Goal: Task Accomplishment & Management: Use online tool/utility

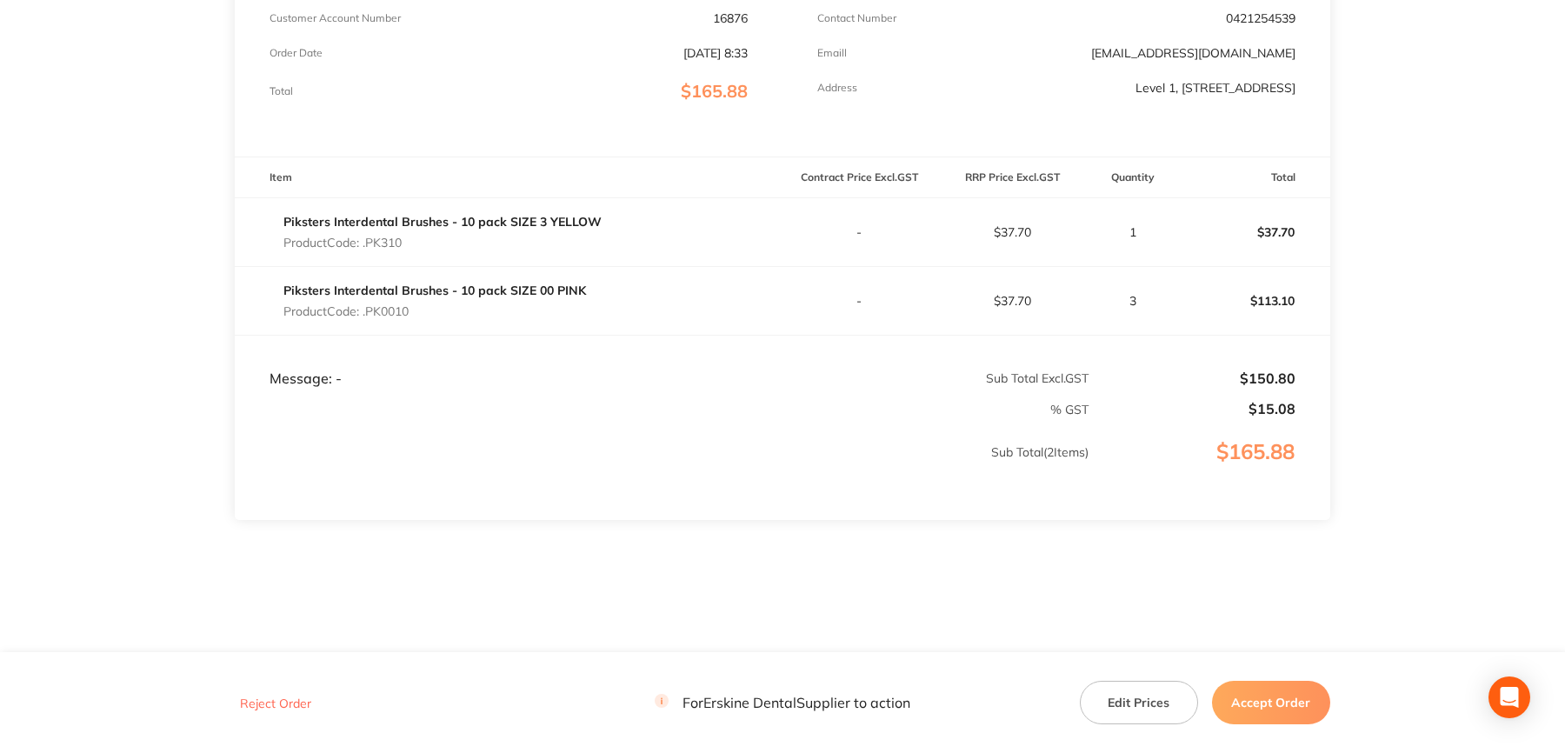
scroll to position [85, 0]
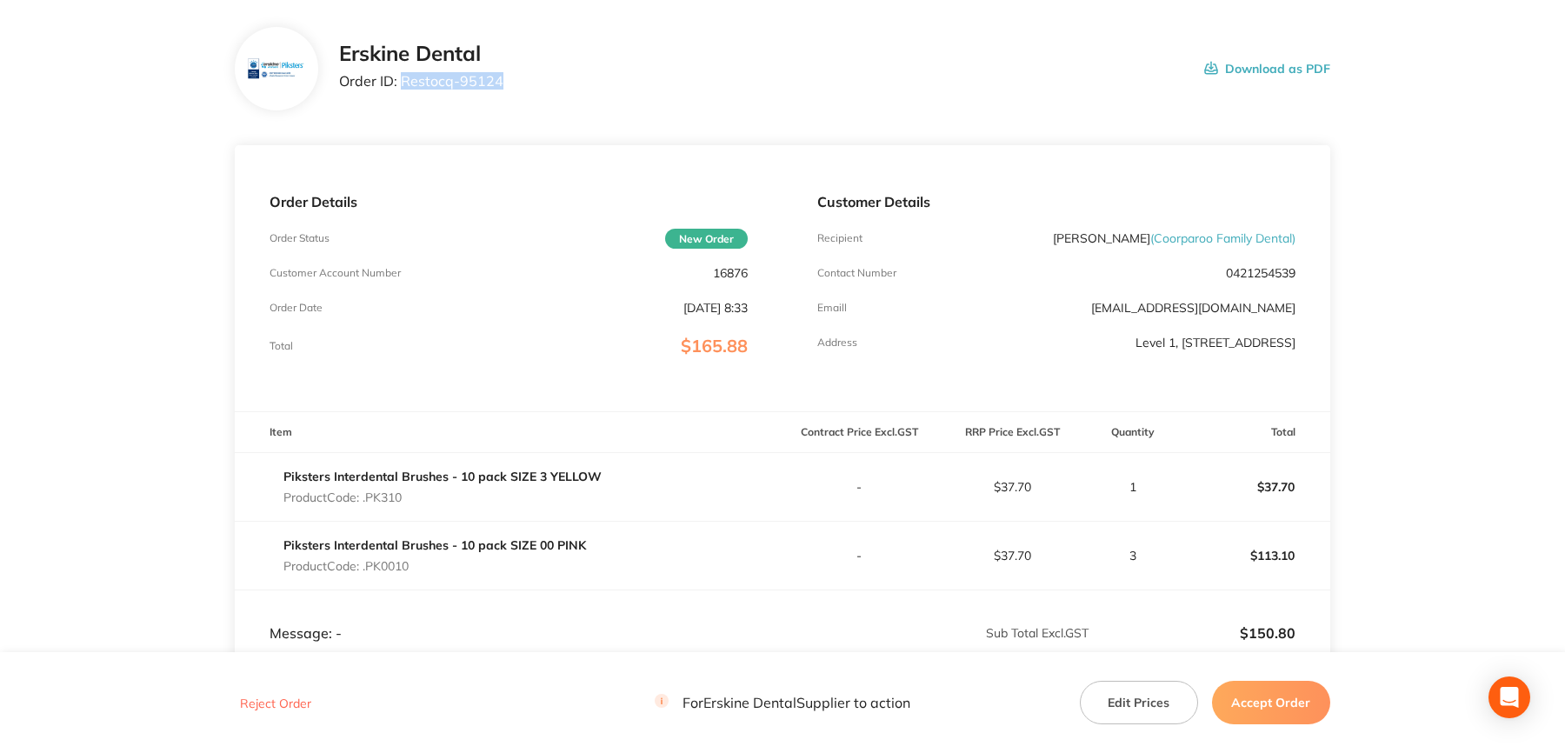
drag, startPoint x: 402, startPoint y: 83, endPoint x: 503, endPoint y: 96, distance: 101.6
click at [503, 96] on div "Erskine Dental Order ID: Restocq- 95124 Download as PDF" at bounding box center [783, 68] width 1096 height 83
copy p "Restocq- 95124"
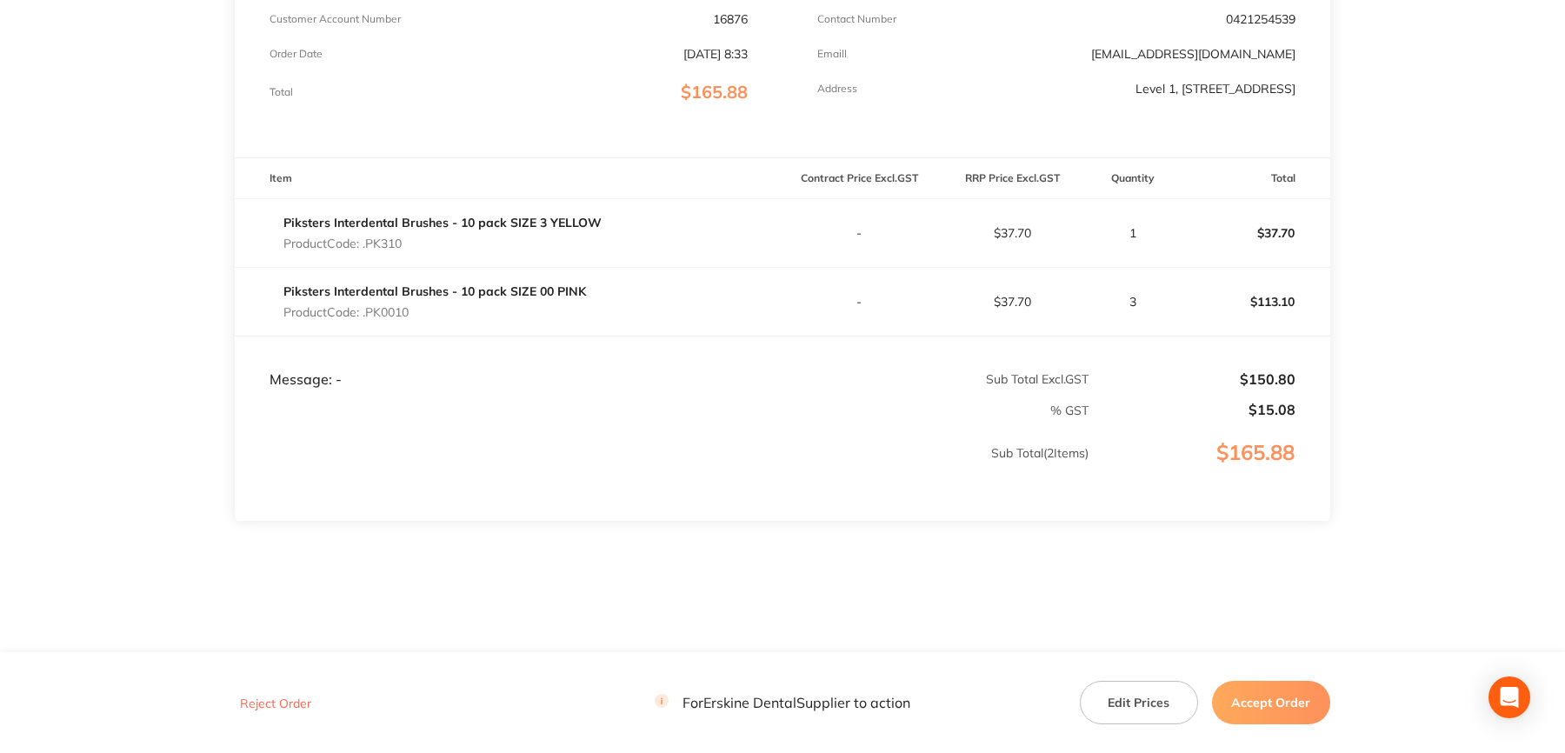
scroll to position [346, 0]
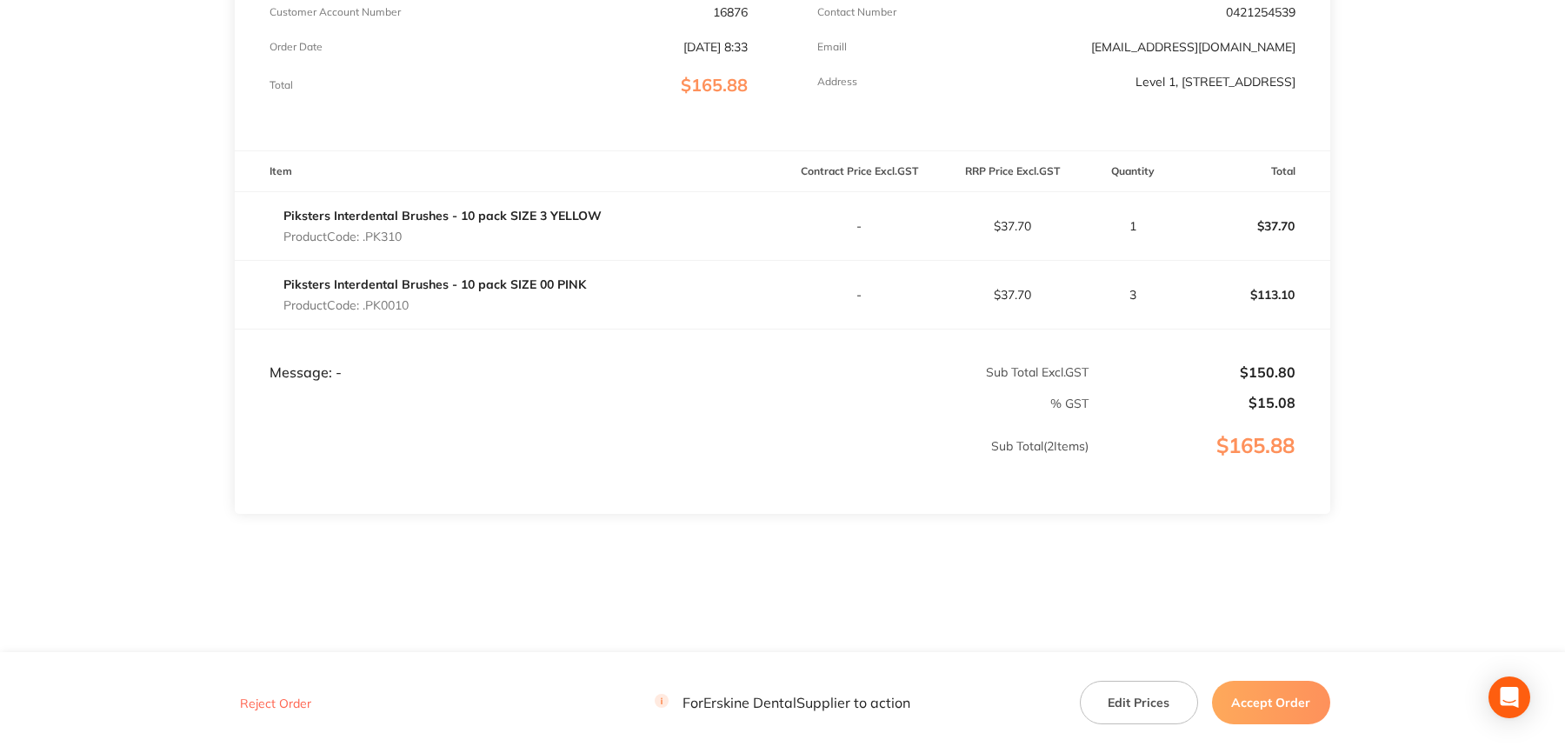
click at [1274, 690] on button "Accept Order" at bounding box center [1271, 702] width 118 height 43
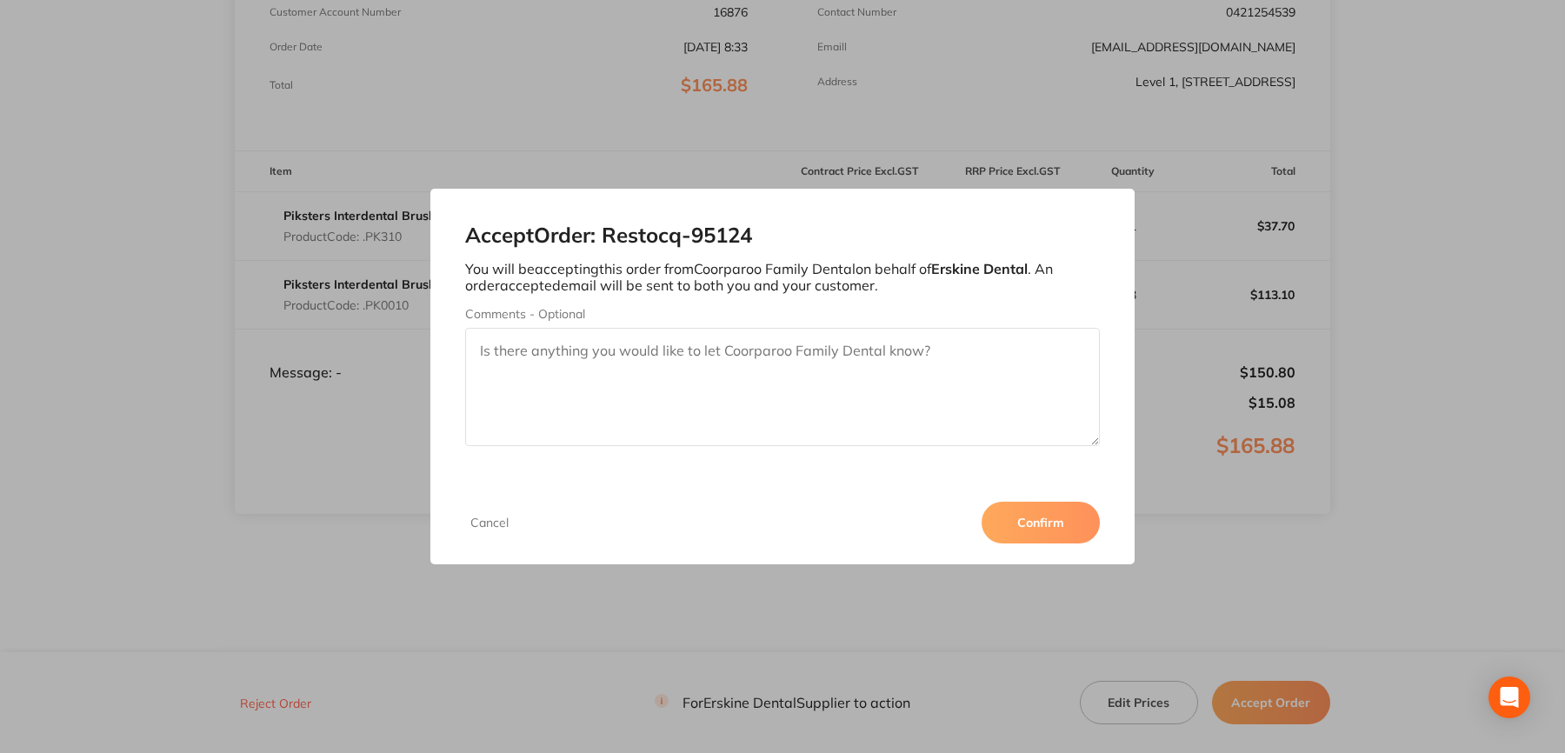
click at [1030, 517] on button "Confirm" at bounding box center [1041, 523] width 118 height 42
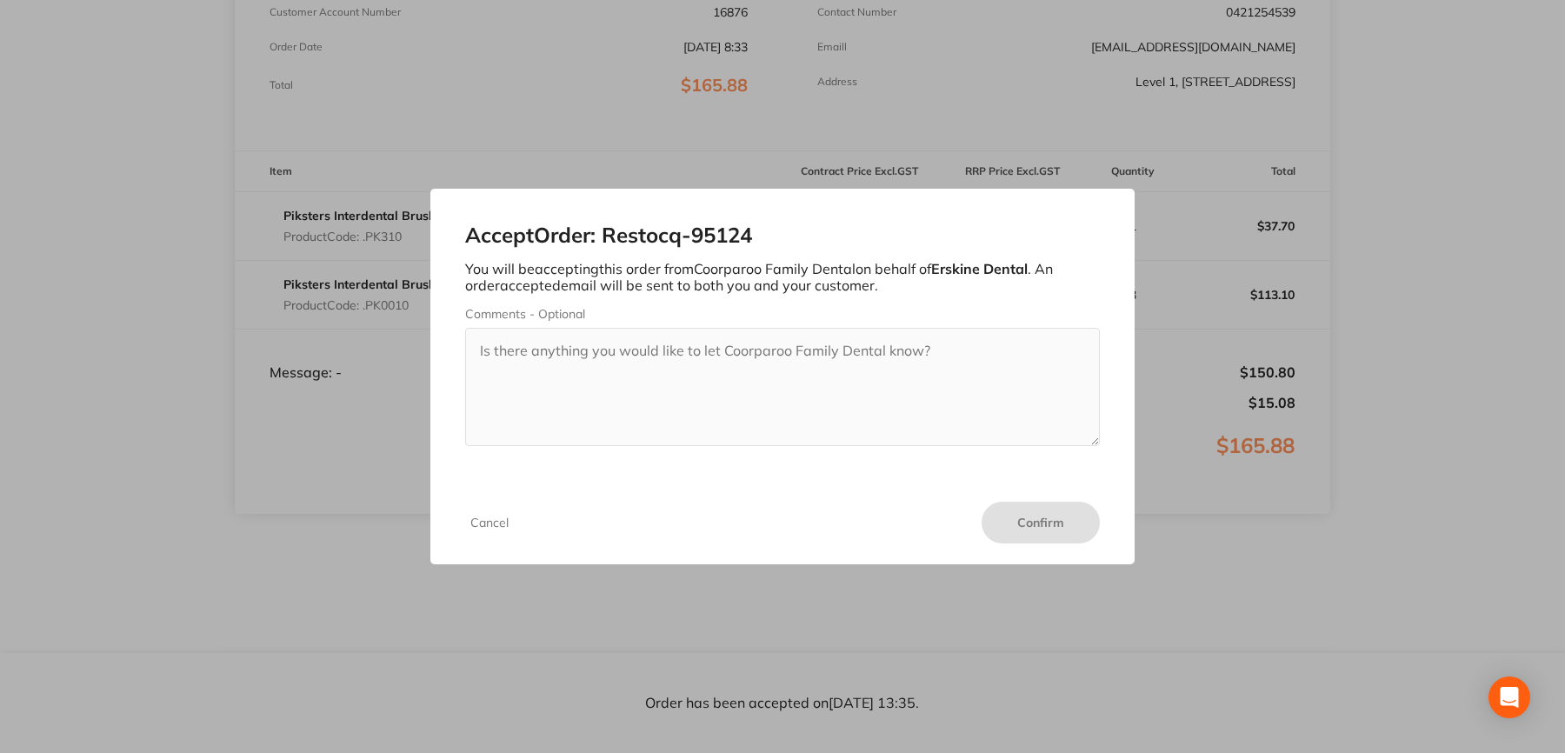
scroll to position [345, 0]
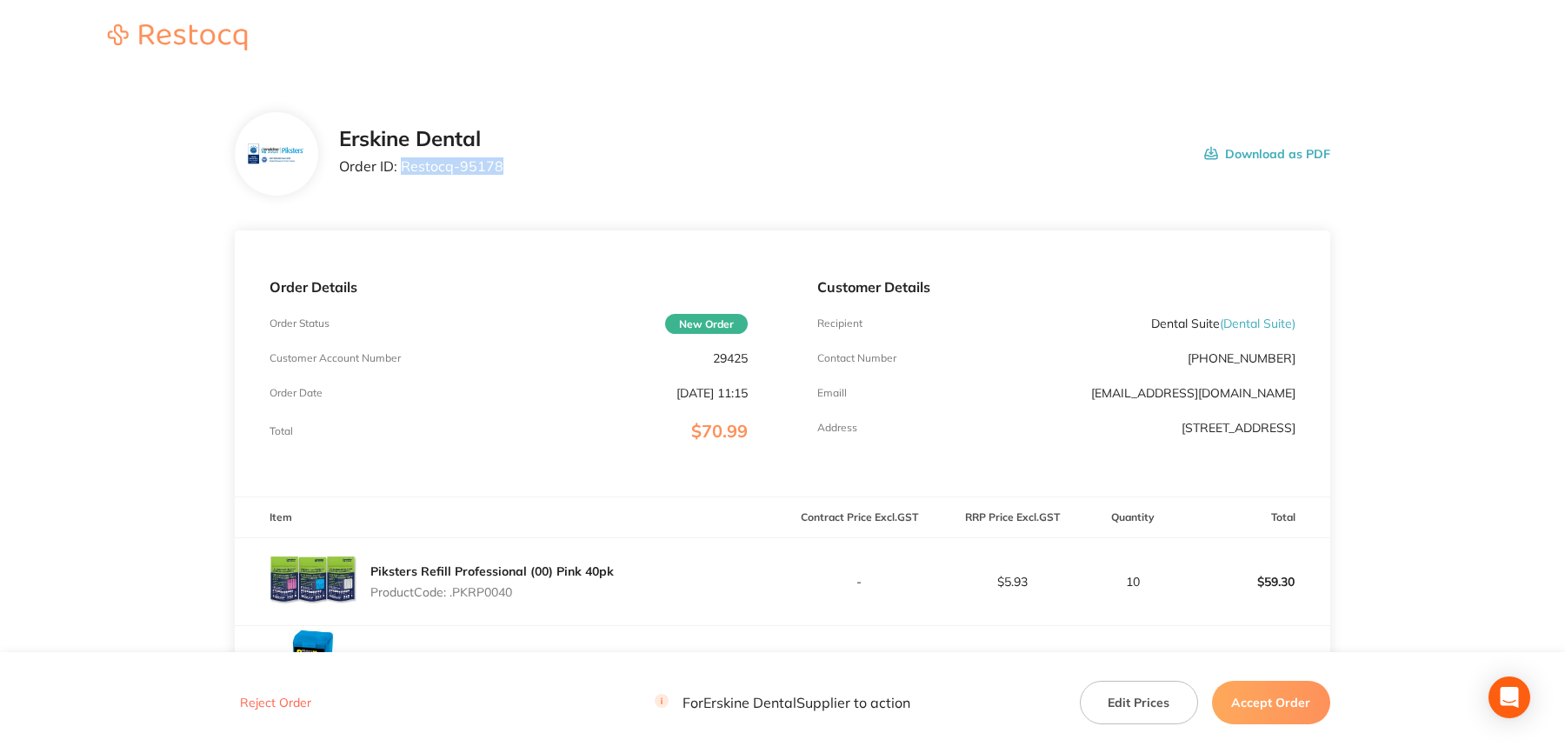
drag, startPoint x: 402, startPoint y: 162, endPoint x: 497, endPoint y: 172, distance: 96.2
click at [497, 172] on p "Order ID: Restocq- 95178" at bounding box center [421, 166] width 164 height 16
copy p "Restocq- 95178"
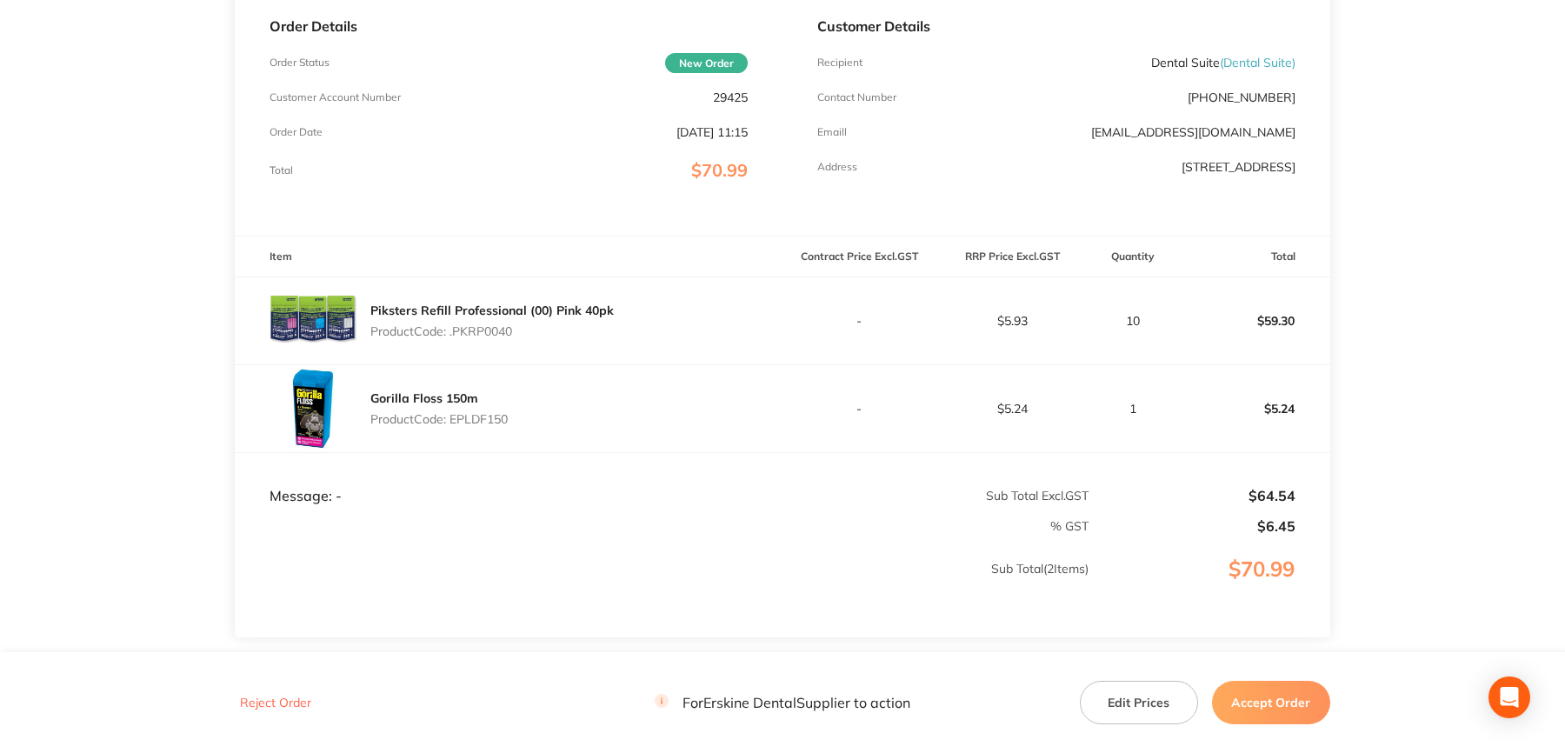
click at [1281, 695] on button "Accept Order" at bounding box center [1271, 702] width 118 height 43
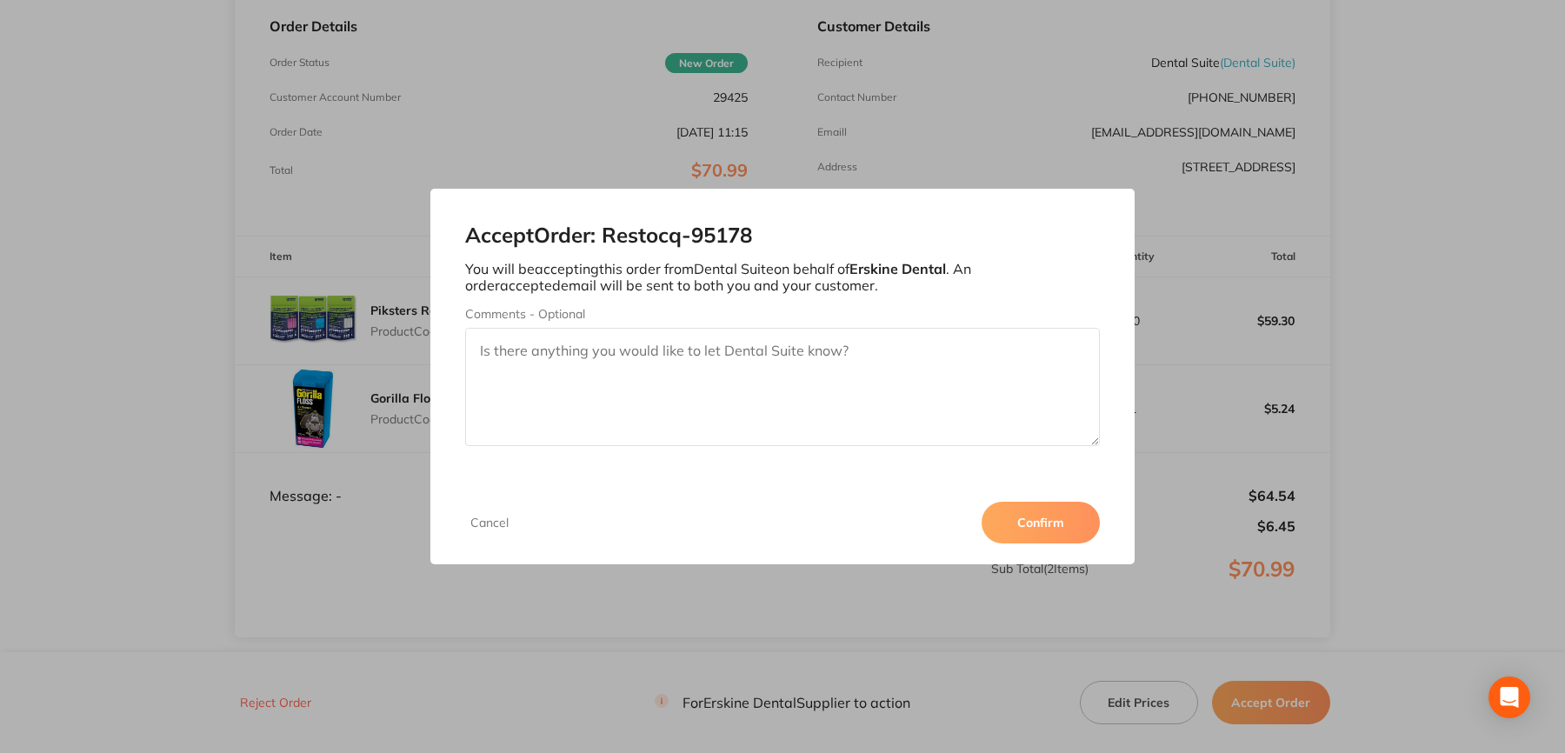
drag, startPoint x: 1040, startPoint y: 525, endPoint x: 1370, endPoint y: 29, distance: 596.4
click at [1040, 522] on button "Confirm" at bounding box center [1041, 523] width 118 height 42
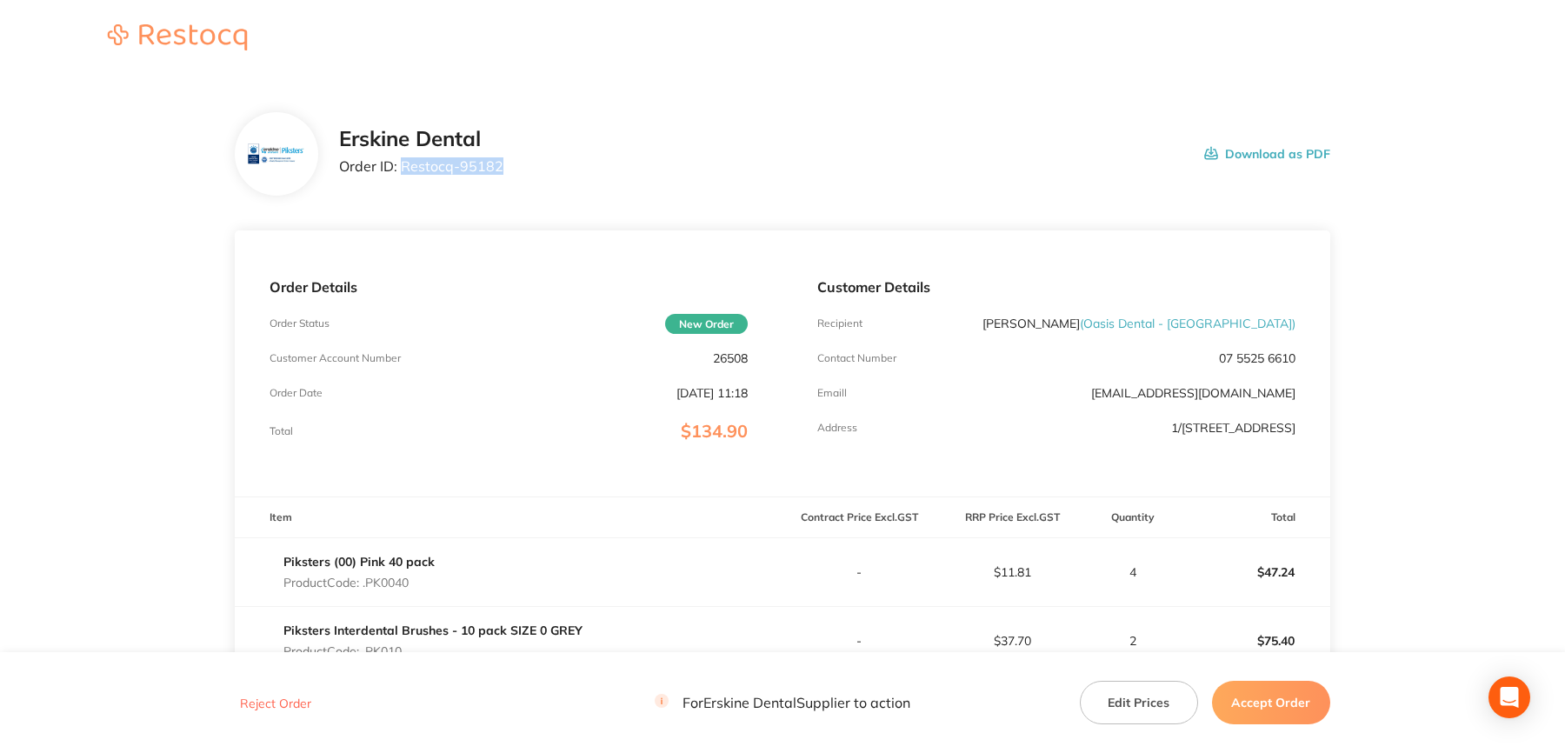
drag, startPoint x: 490, startPoint y: 172, endPoint x: 505, endPoint y: 173, distance: 14.8
click at [505, 173] on div "Erskine Dental Order ID: Restocq- 95182 Download as PDF" at bounding box center [834, 154] width 991 height 54
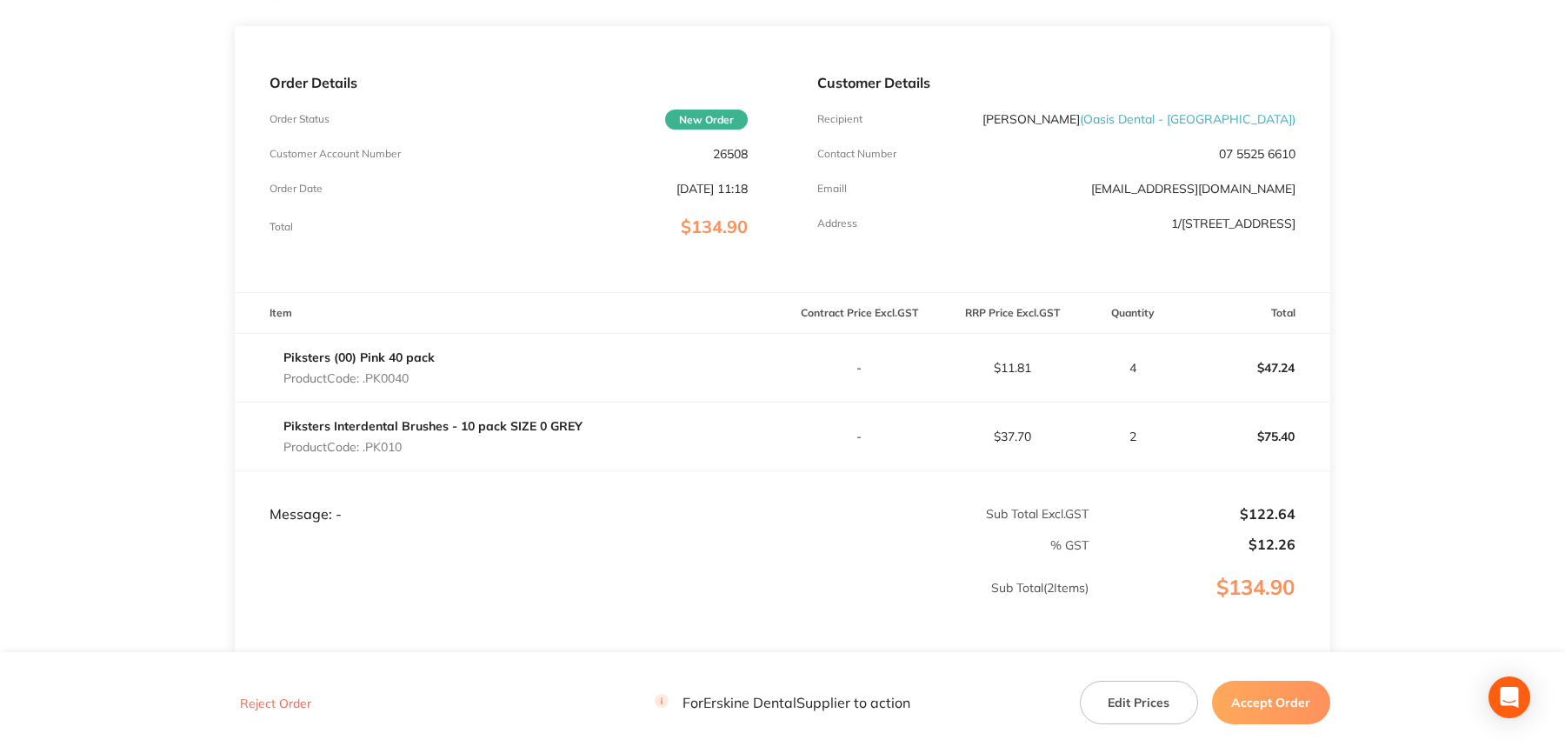
scroll to position [346, 0]
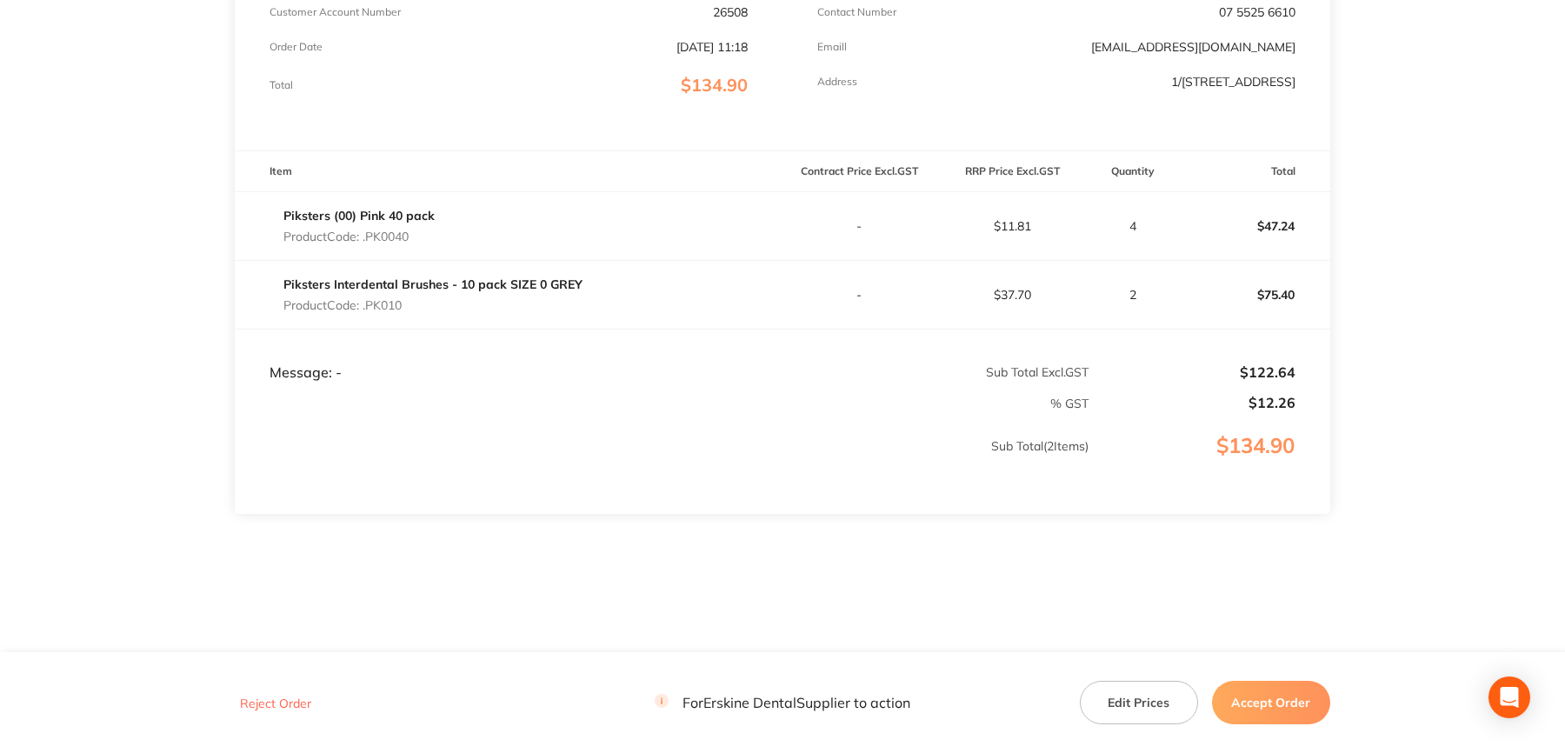
click at [1254, 703] on button "Accept Order" at bounding box center [1271, 702] width 118 height 43
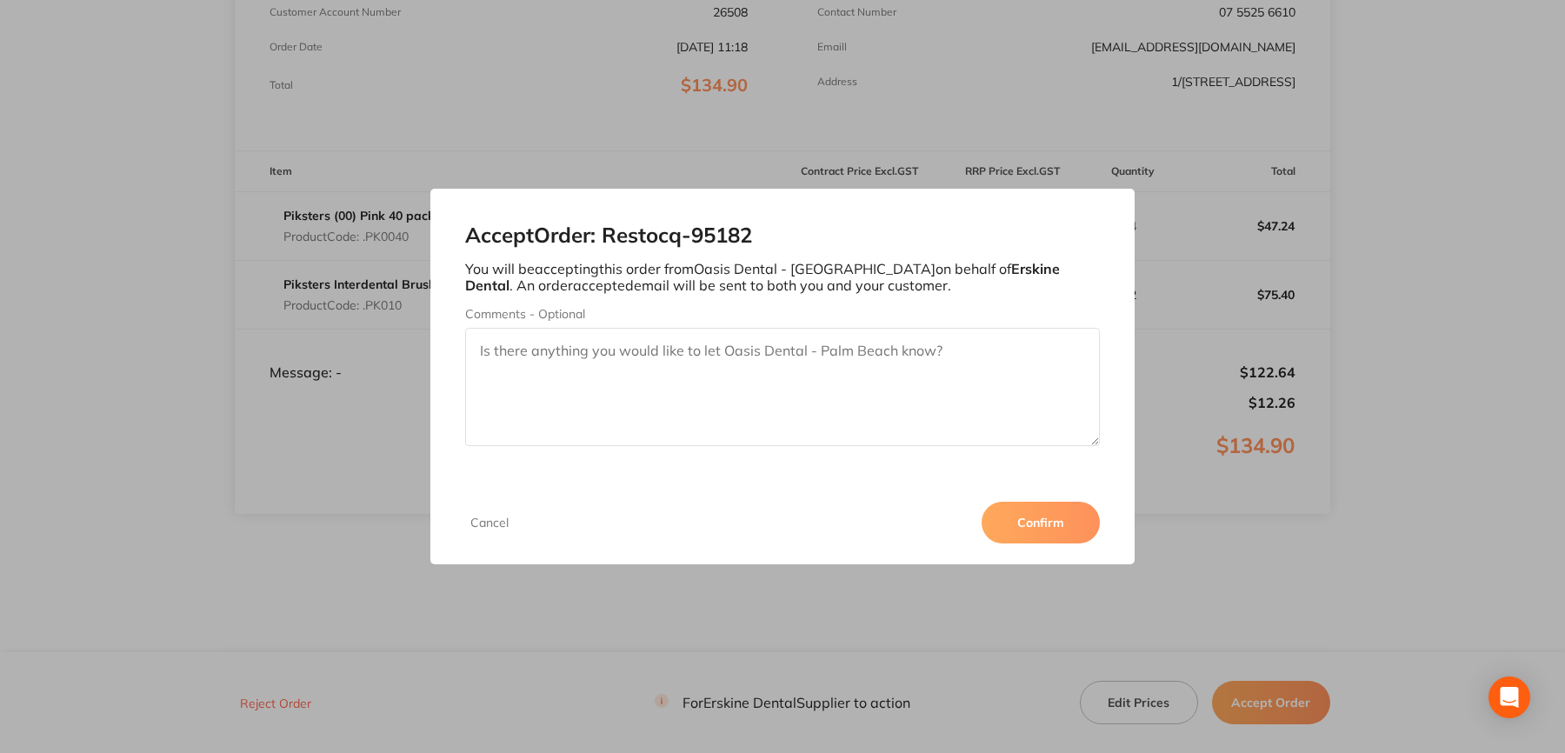
click at [1062, 519] on button "Confirm" at bounding box center [1041, 523] width 118 height 42
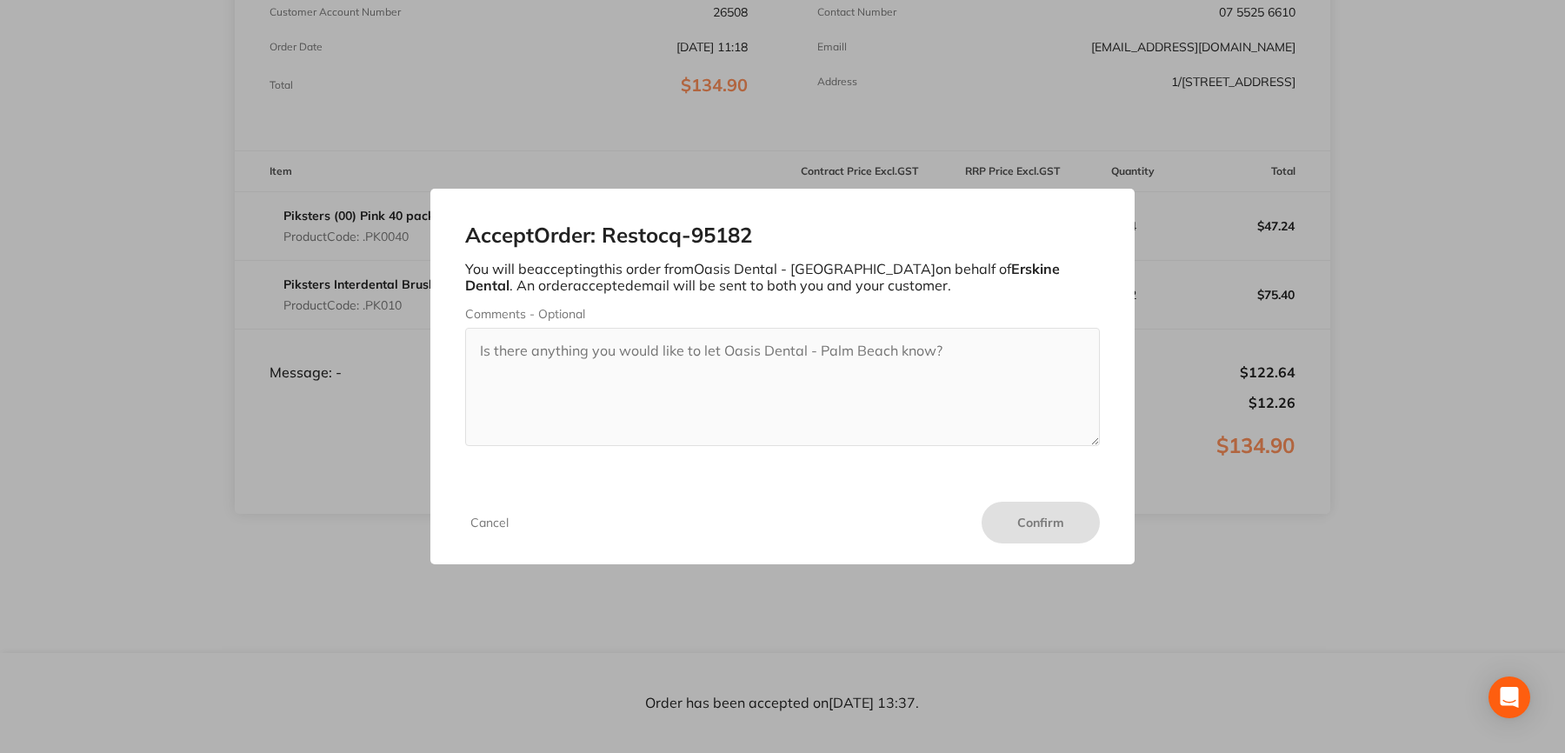
scroll to position [345, 0]
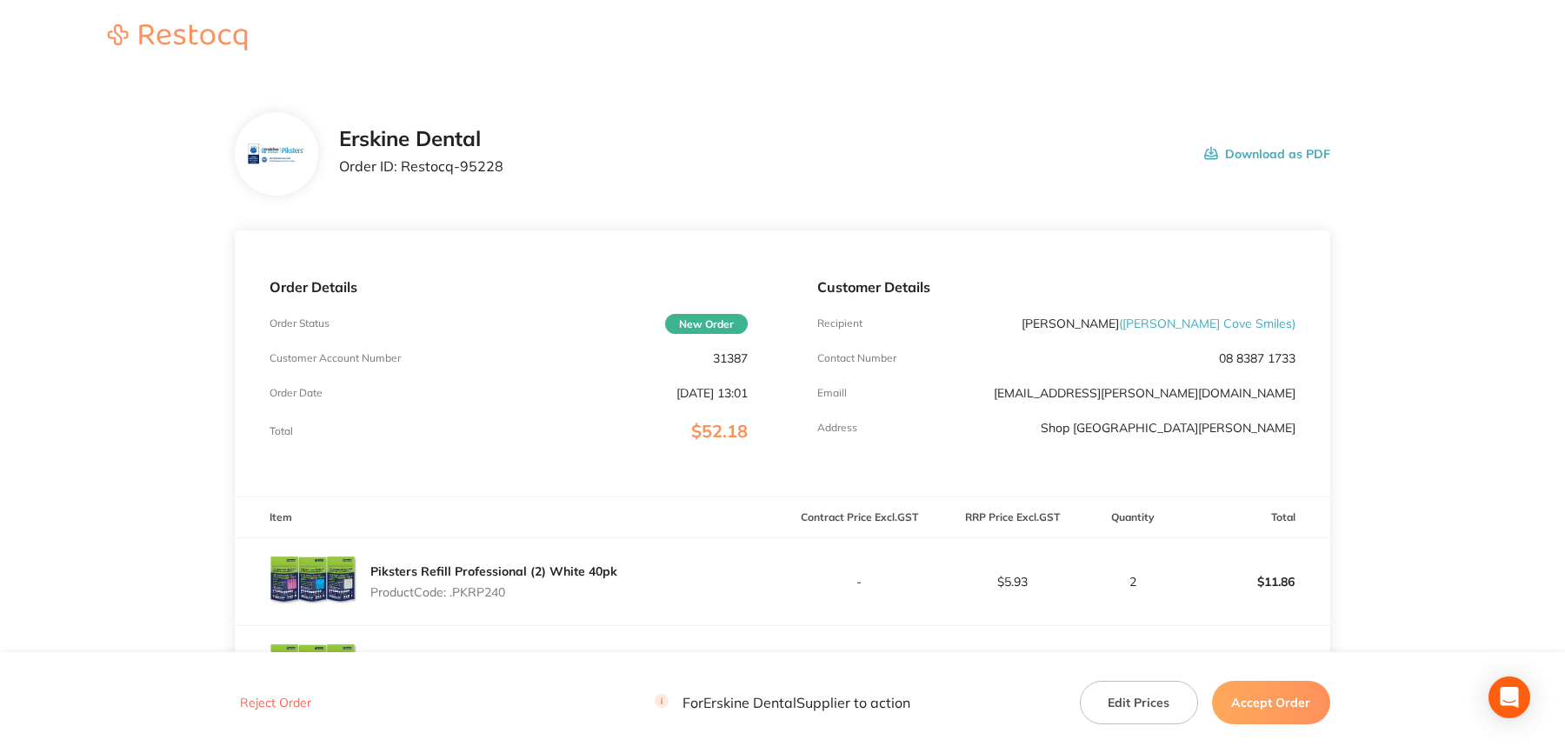
click at [429, 168] on p "Order ID: Restocq- 95228" at bounding box center [421, 166] width 164 height 16
drag, startPoint x: 403, startPoint y: 163, endPoint x: 498, endPoint y: 170, distance: 95.9
click at [498, 170] on p "Order ID: Restocq- 95228" at bounding box center [421, 166] width 164 height 16
copy p "Restocq- 95228"
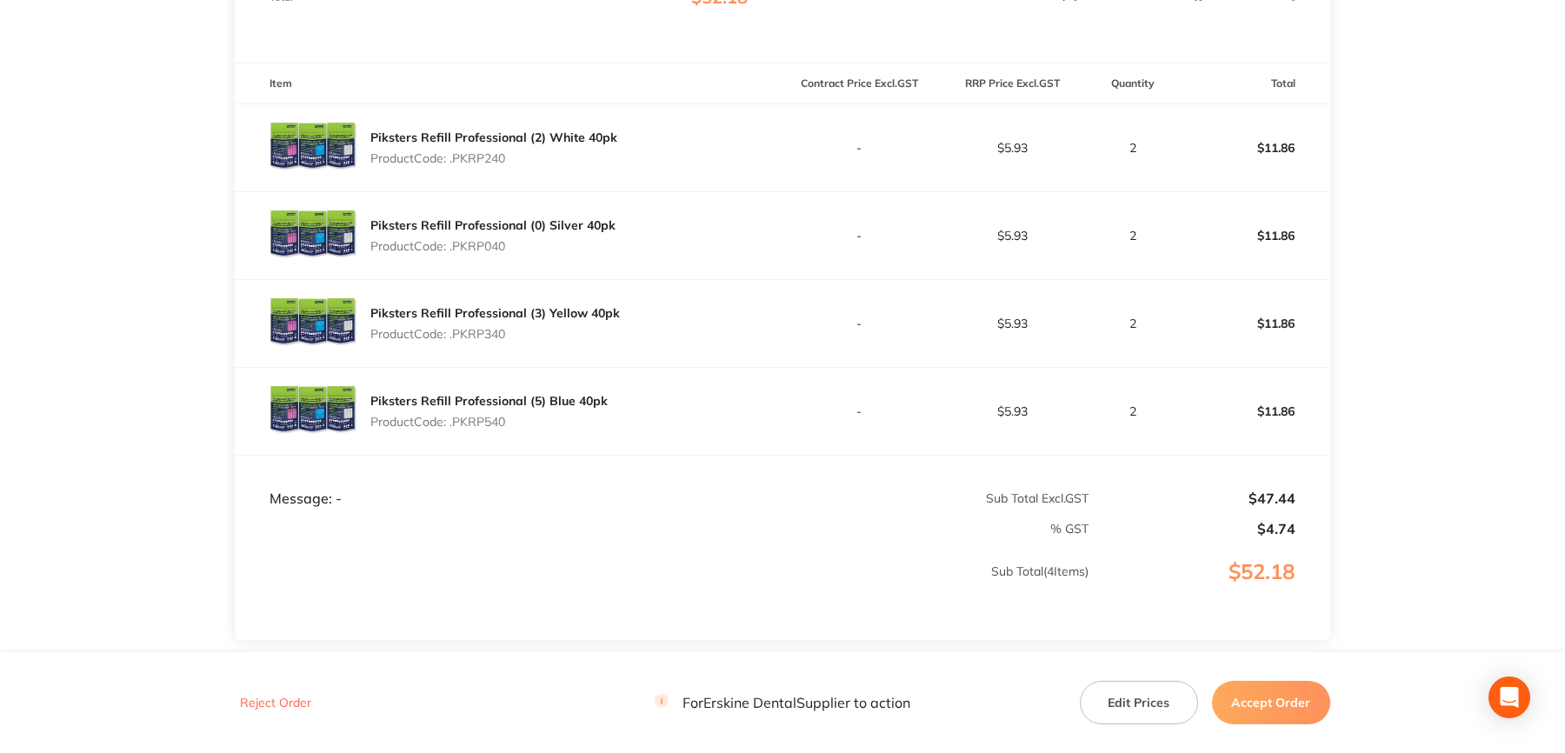
scroll to position [435, 0]
click at [1270, 678] on footer "Reject Order For Erskine Dental Supplier to action Edit Prices Accept Order" at bounding box center [782, 703] width 1565 height 100
click at [1234, 692] on button "Accept Order" at bounding box center [1271, 702] width 118 height 43
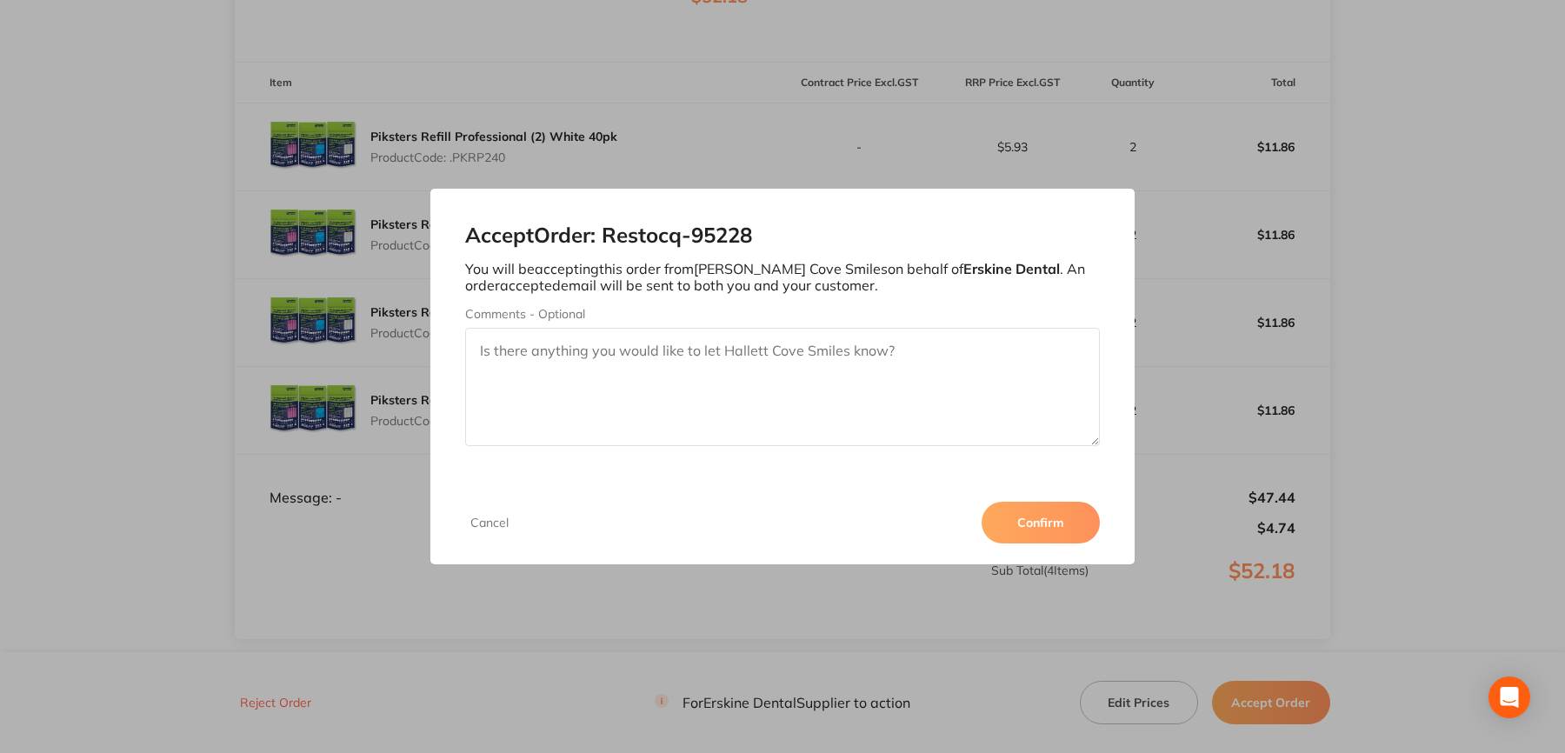
click at [1035, 528] on button "Confirm" at bounding box center [1041, 523] width 118 height 42
